Goal: Task Accomplishment & Management: Use online tool/utility

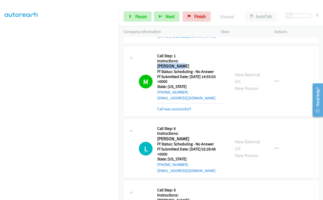
scroll to position [1535, 0]
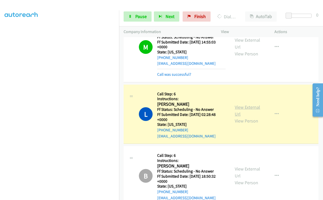
click at [239, 104] on link "View External Url" at bounding box center [247, 110] width 25 height 13
click at [139, 19] on span "Pause" at bounding box center [140, 16] width 11 height 6
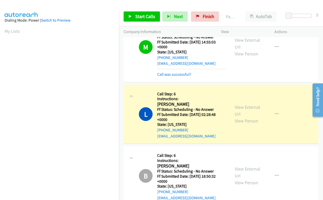
scroll to position [86, 0]
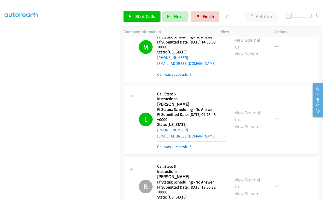
click at [134, 14] on link "Start Calls" at bounding box center [141, 16] width 36 height 10
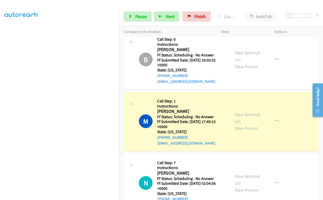
click at [161, 109] on h2 "[PERSON_NAME]" at bounding box center [191, 112] width 68 height 6
copy h2 "[PERSON_NAME]"
click at [239, 112] on link "View External Url" at bounding box center [247, 118] width 25 height 13
click at [144, 13] on link "Pause" at bounding box center [137, 16] width 28 height 10
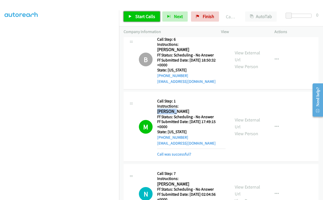
click at [137, 15] on span "Start Calls" at bounding box center [145, 16] width 20 height 6
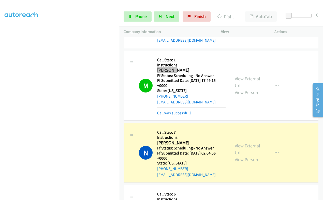
scroll to position [1726, 0]
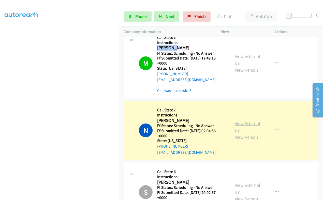
click at [236, 120] on link "View External Url" at bounding box center [247, 126] width 25 height 13
click at [137, 16] on span "Pause" at bounding box center [140, 16] width 11 height 6
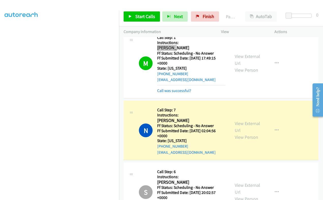
scroll to position [0, 0]
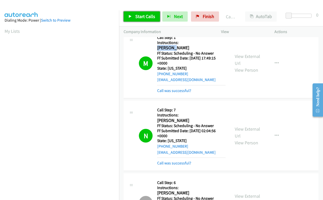
click at [129, 18] on icon at bounding box center [130, 17] width 4 height 4
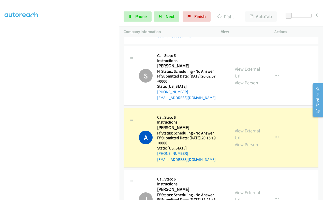
scroll to position [86, 0]
click at [137, 16] on span "Pause" at bounding box center [140, 16] width 11 height 6
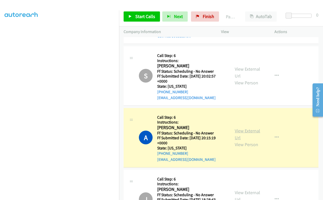
click at [235, 128] on link "View External Url" at bounding box center [247, 134] width 25 height 13
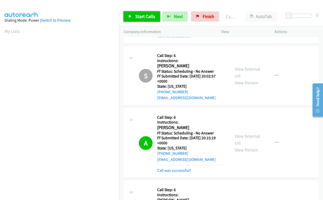
click at [137, 17] on span "Start Calls" at bounding box center [145, 16] width 20 height 6
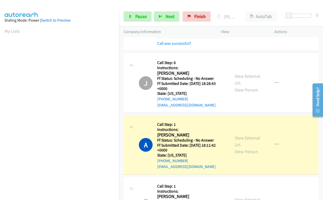
scroll to position [86, 0]
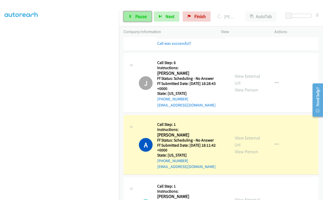
click at [141, 16] on span "Pause" at bounding box center [140, 16] width 11 height 6
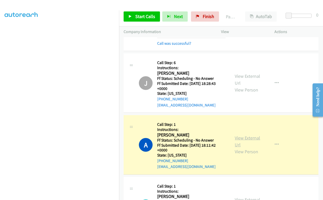
click at [235, 135] on link "View External Url" at bounding box center [247, 141] width 25 height 13
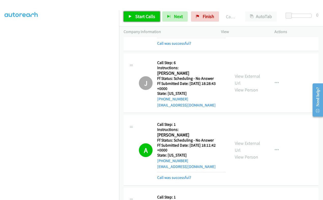
click at [131, 16] on icon at bounding box center [130, 17] width 4 height 4
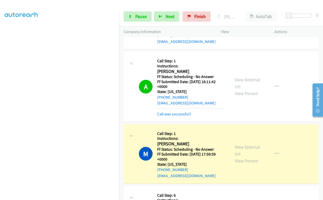
scroll to position [86, 0]
click at [235, 144] on link "View External Url" at bounding box center [247, 150] width 25 height 13
click at [135, 16] on span "Pause" at bounding box center [140, 16] width 11 height 6
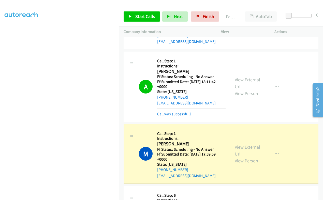
scroll to position [0, 0]
